Goal: Transaction & Acquisition: Purchase product/service

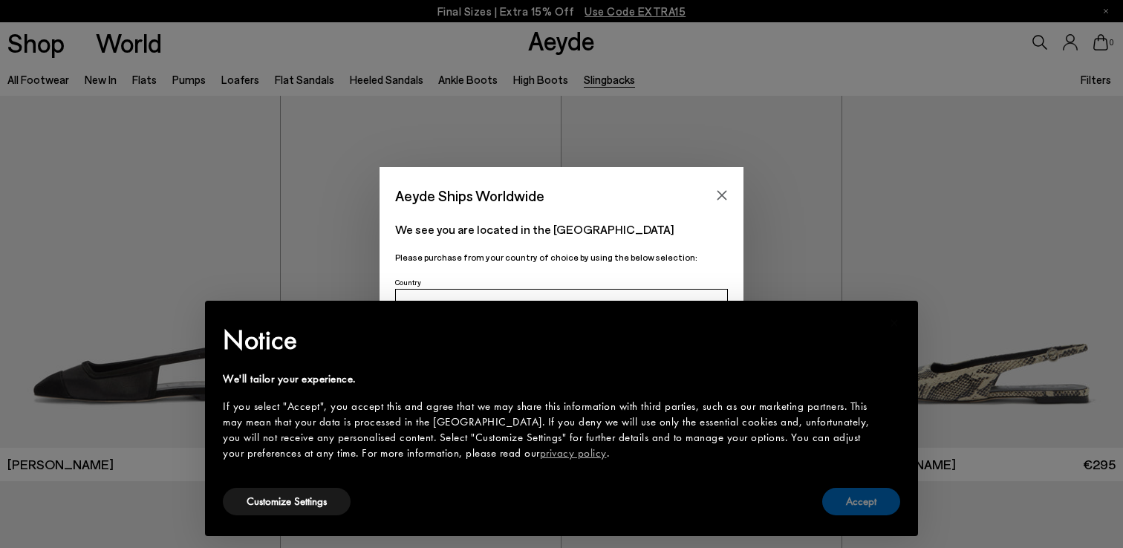
click at [868, 505] on button "Accept" at bounding box center [861, 501] width 78 height 27
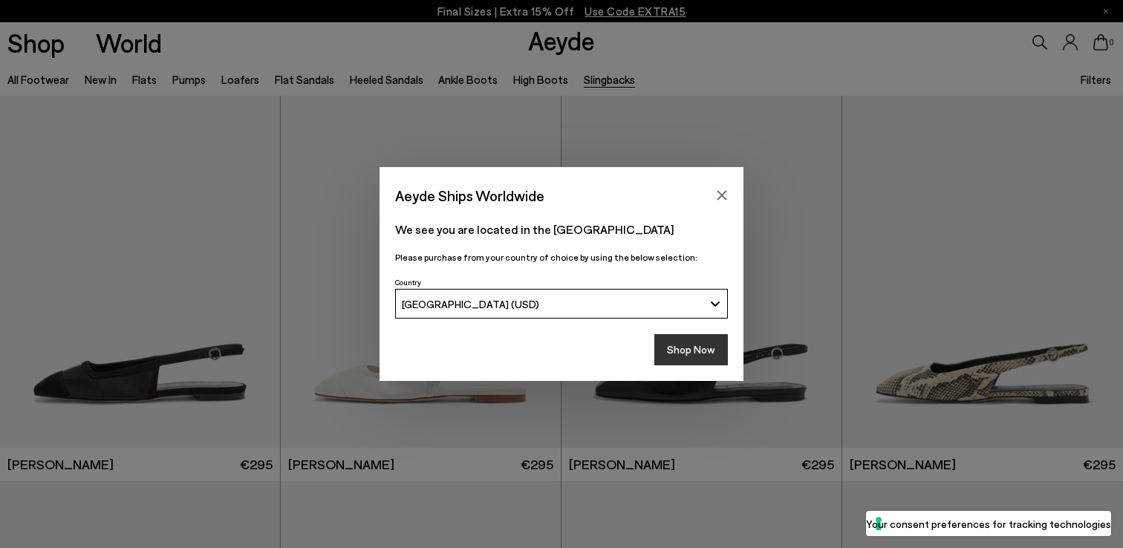
click at [704, 355] on button "Shop Now" at bounding box center [692, 349] width 74 height 31
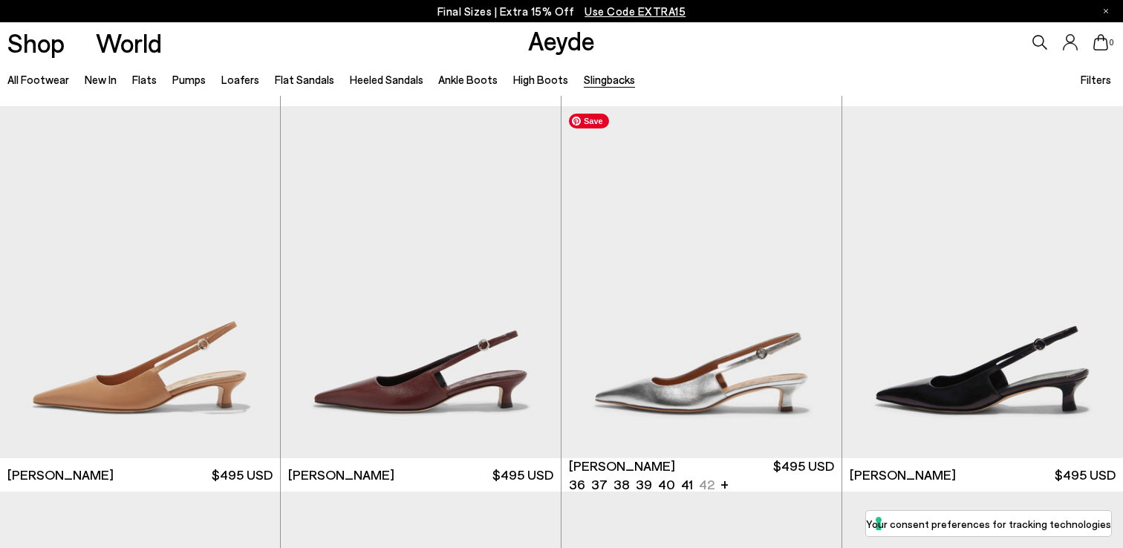
scroll to position [892, 0]
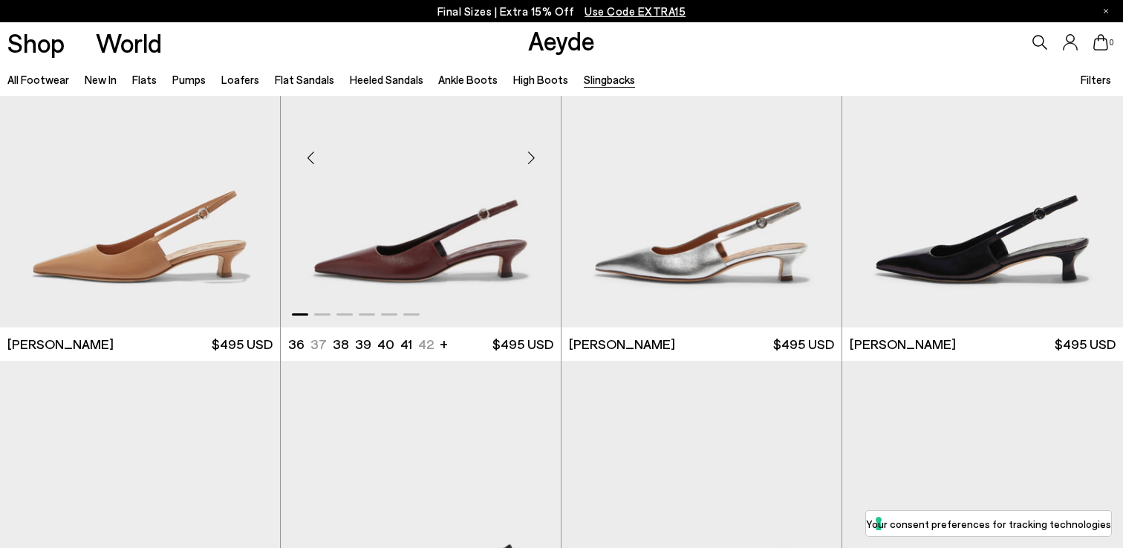
click at [532, 160] on div "Next slide" at bounding box center [531, 157] width 45 height 45
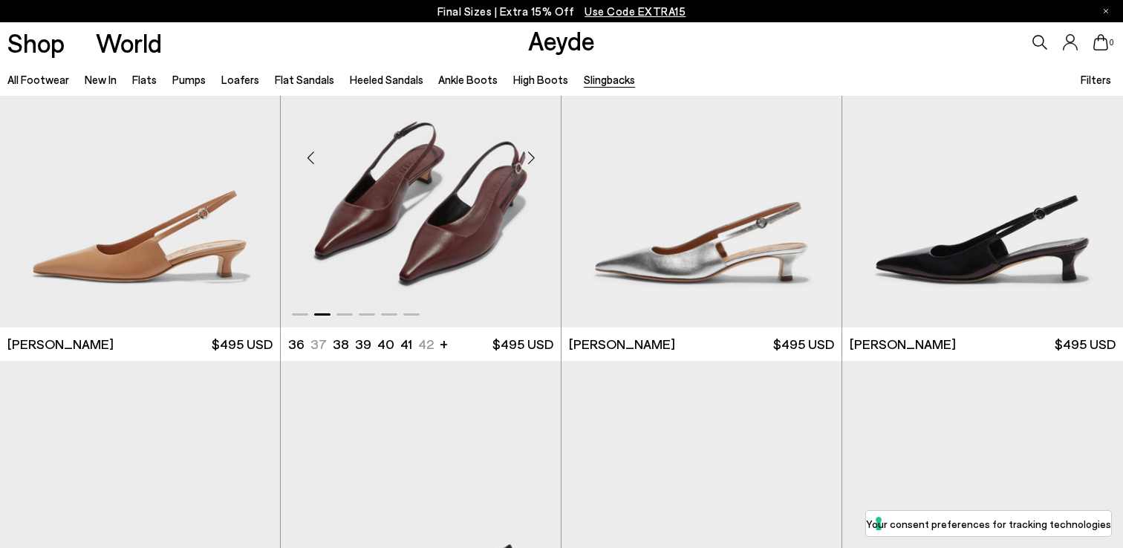
click at [532, 160] on div "Next slide" at bounding box center [531, 157] width 45 height 45
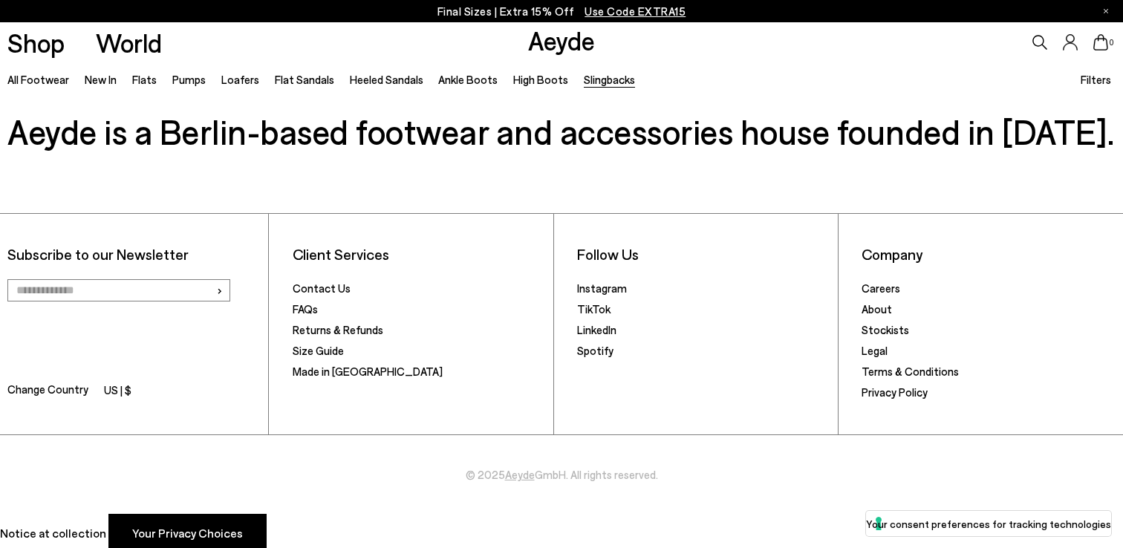
scroll to position [3178, 0]
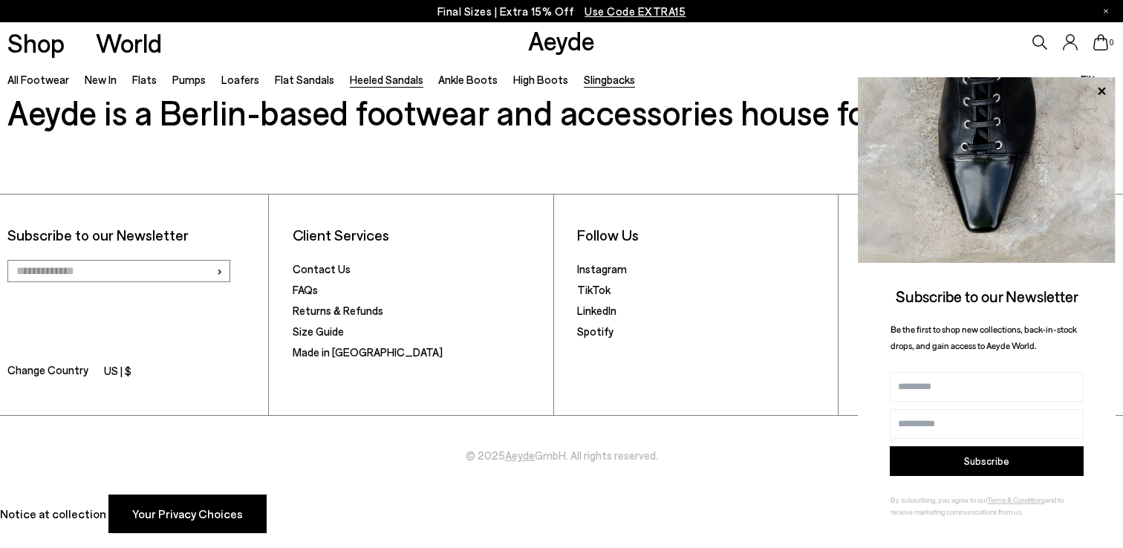
click at [380, 82] on link "Heeled Sandals" at bounding box center [387, 79] width 74 height 13
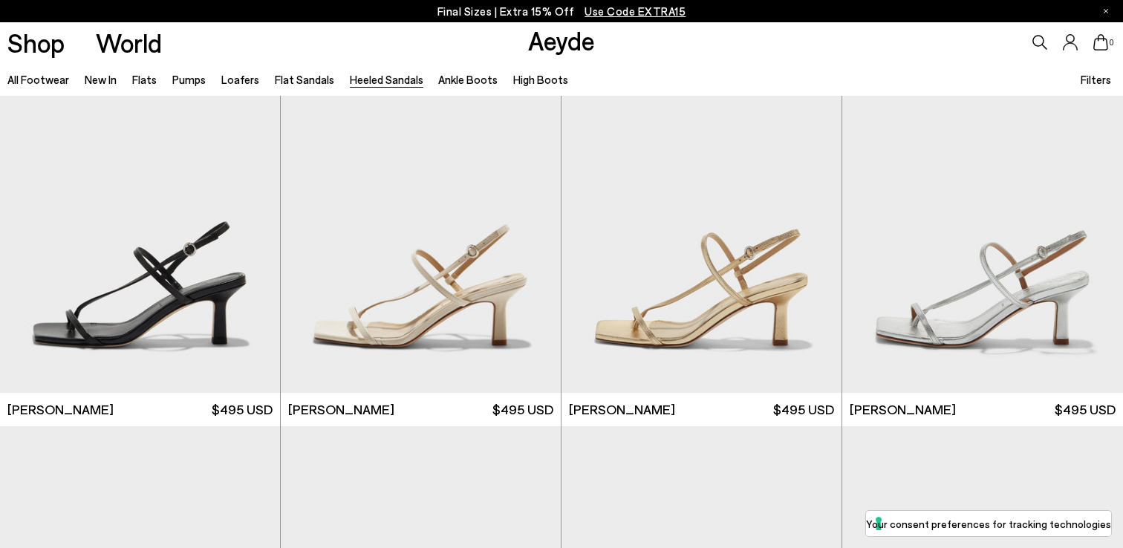
scroll to position [1401, 0]
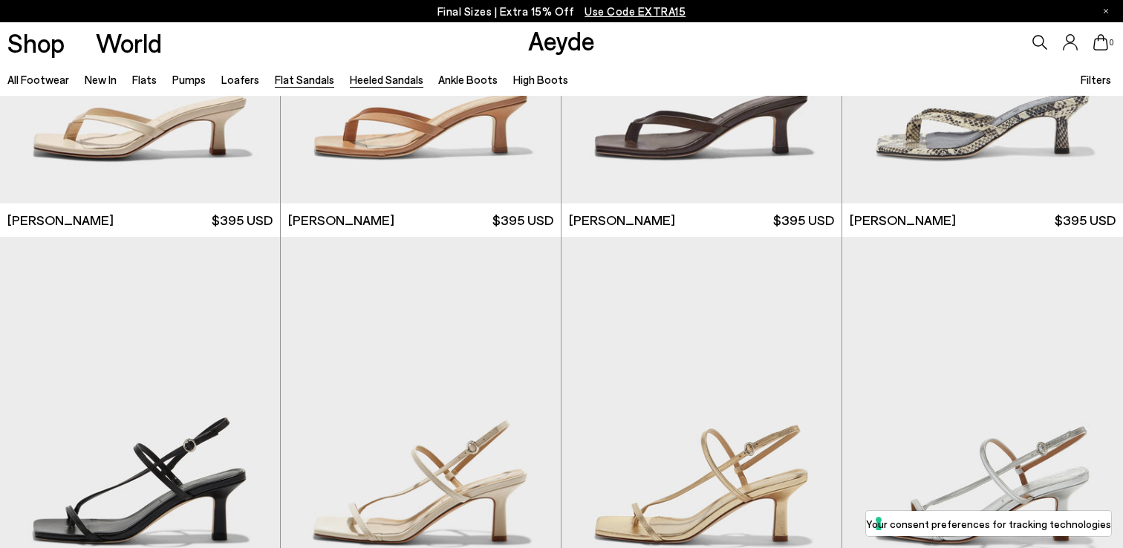
click at [287, 77] on link "Flat Sandals" at bounding box center [304, 79] width 59 height 13
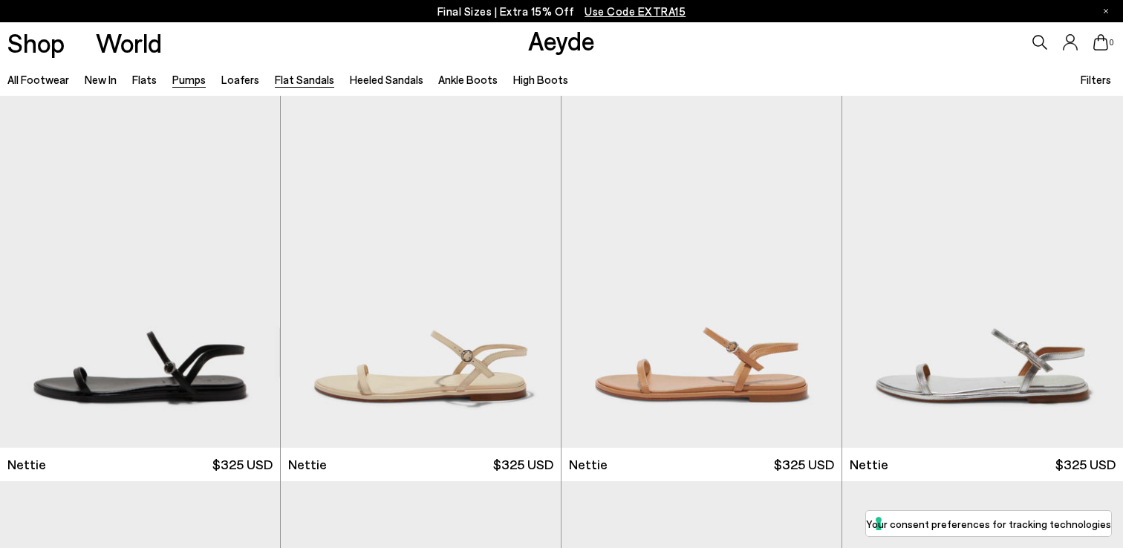
click at [196, 81] on link "Pumps" at bounding box center [188, 79] width 33 height 13
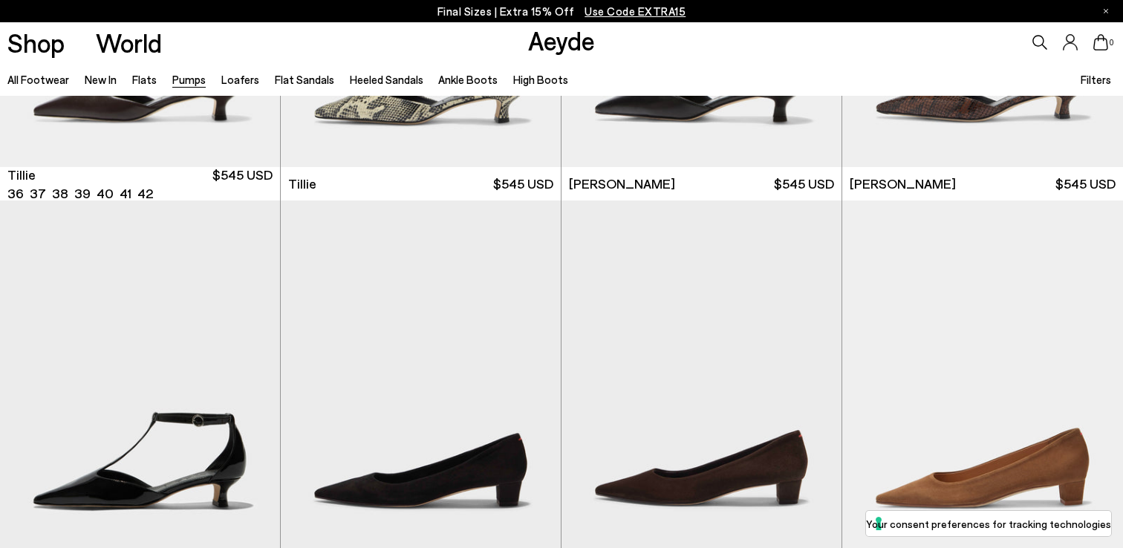
scroll to position [1561, 0]
